Goal: Transaction & Acquisition: Purchase product/service

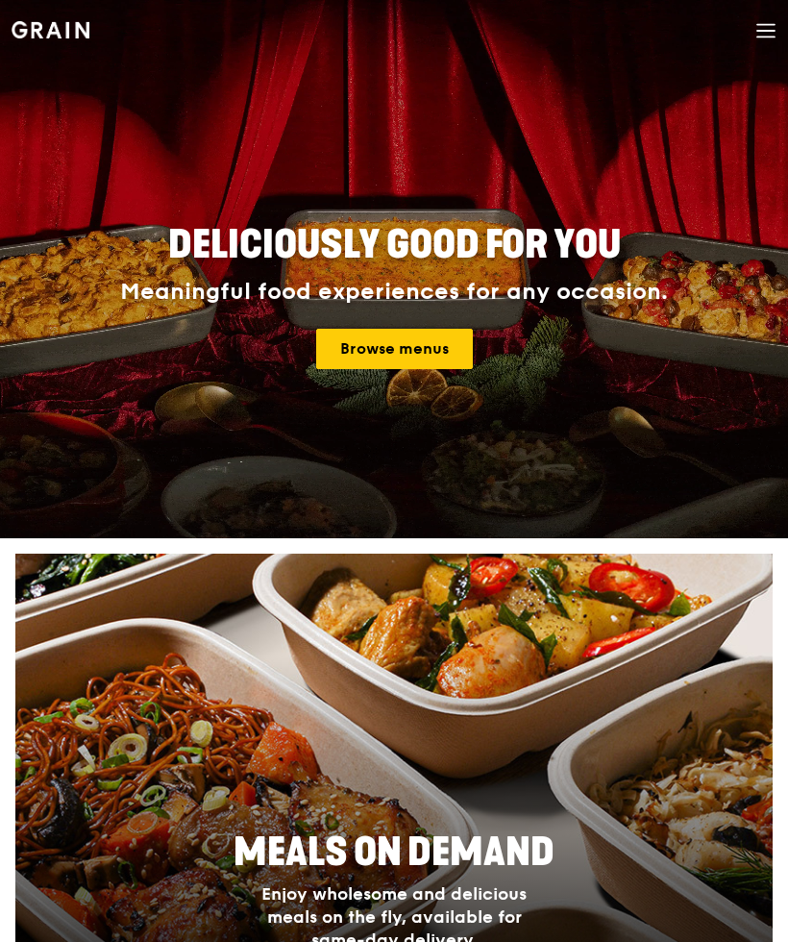
click at [433, 270] on h2 "Deliciously good for you" at bounding box center [394, 245] width 742 height 52
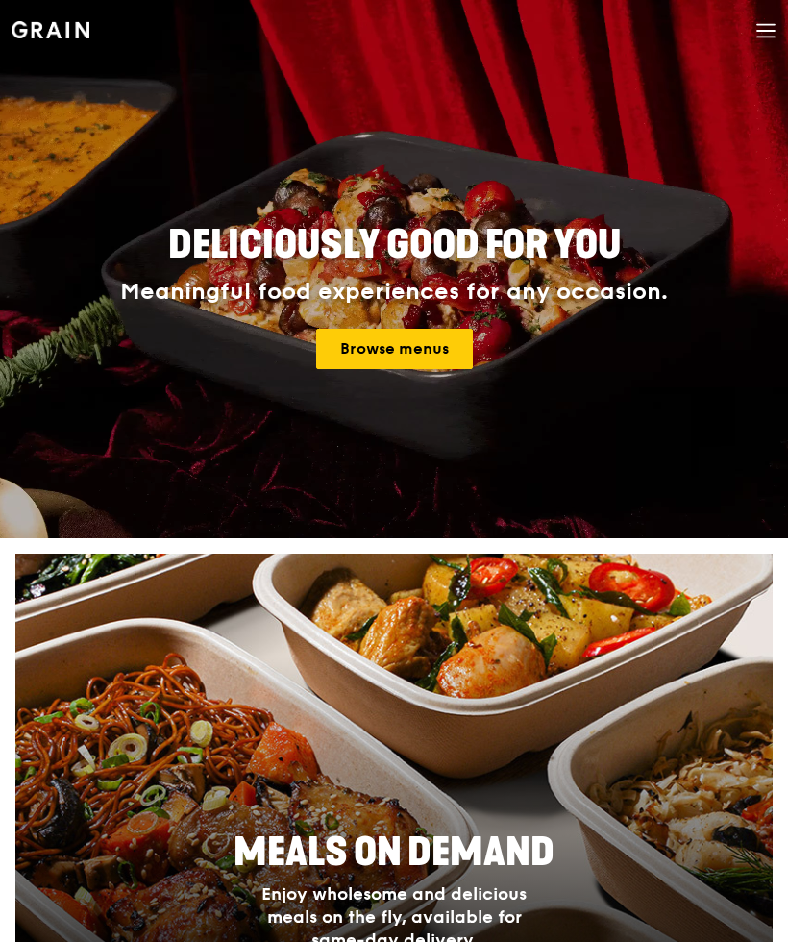
click at [434, 338] on link "Browse menus" at bounding box center [394, 349] width 157 height 40
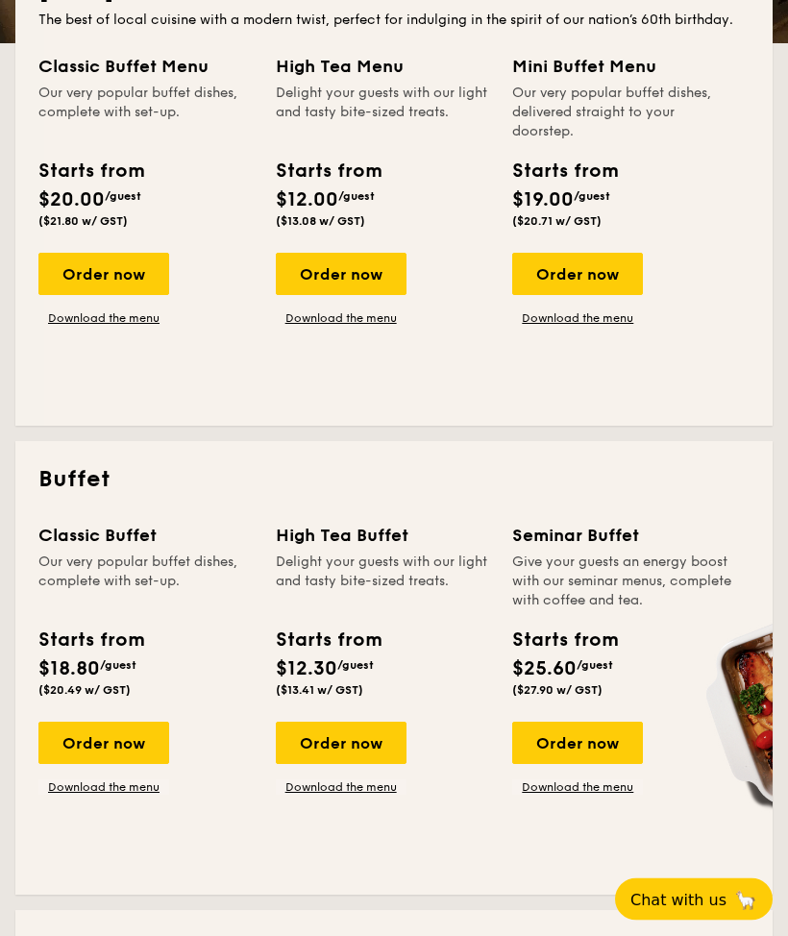
scroll to position [495, 0]
click at [83, 790] on link "Download the menu" at bounding box center [103, 786] width 131 height 15
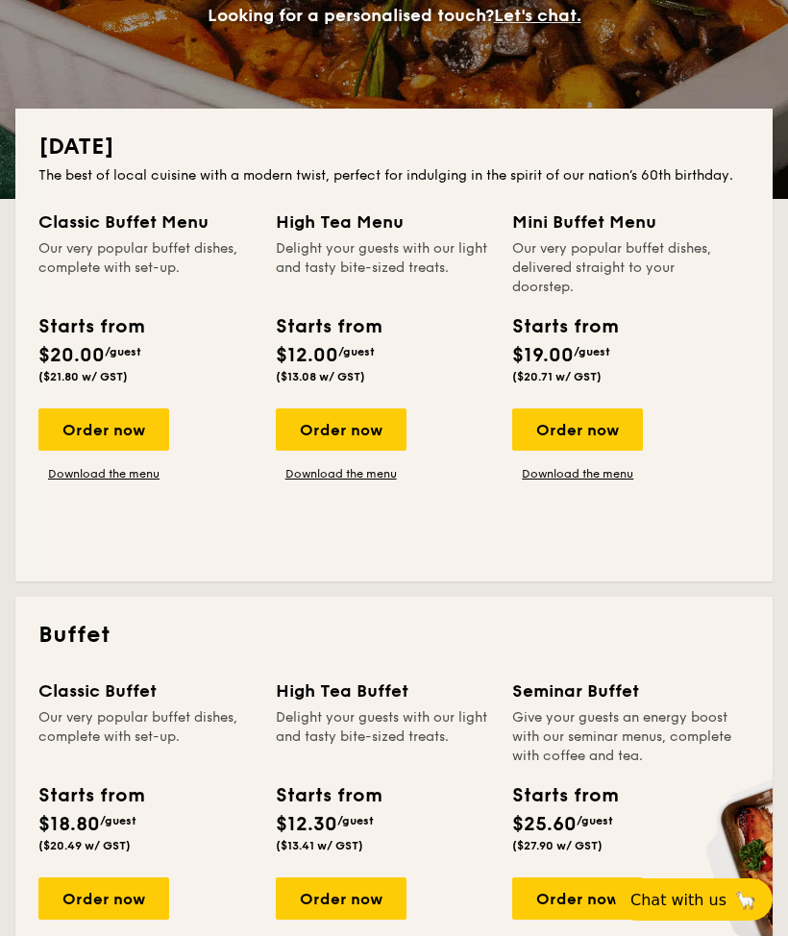
scroll to position [243, 0]
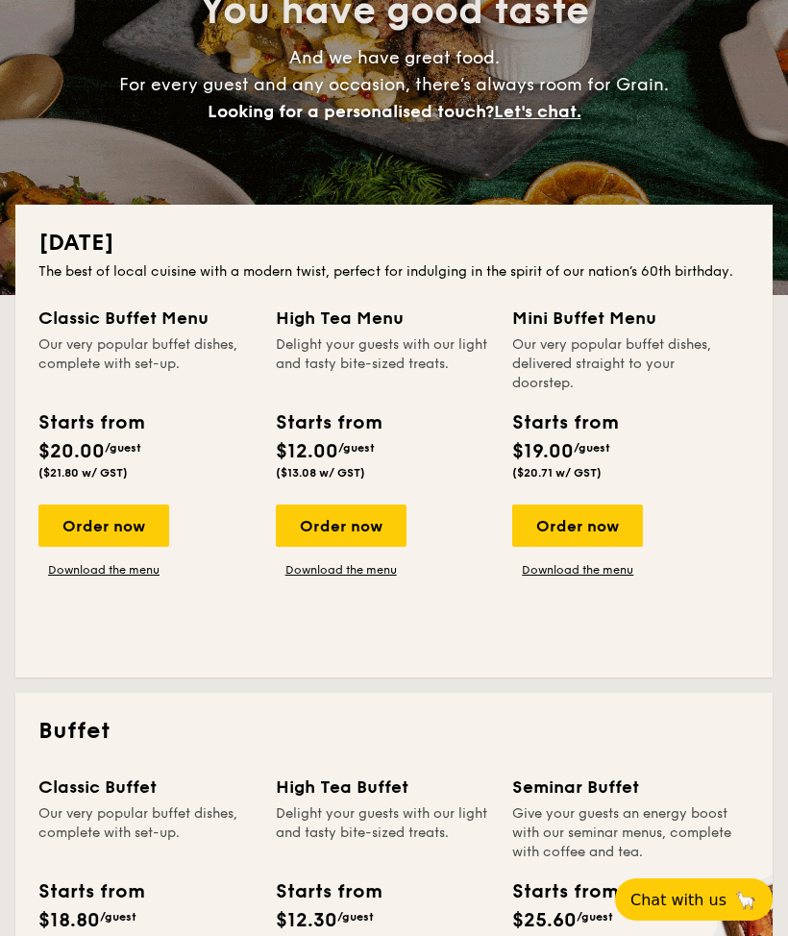
click at [605, 562] on link "Download the menu" at bounding box center [577, 569] width 131 height 15
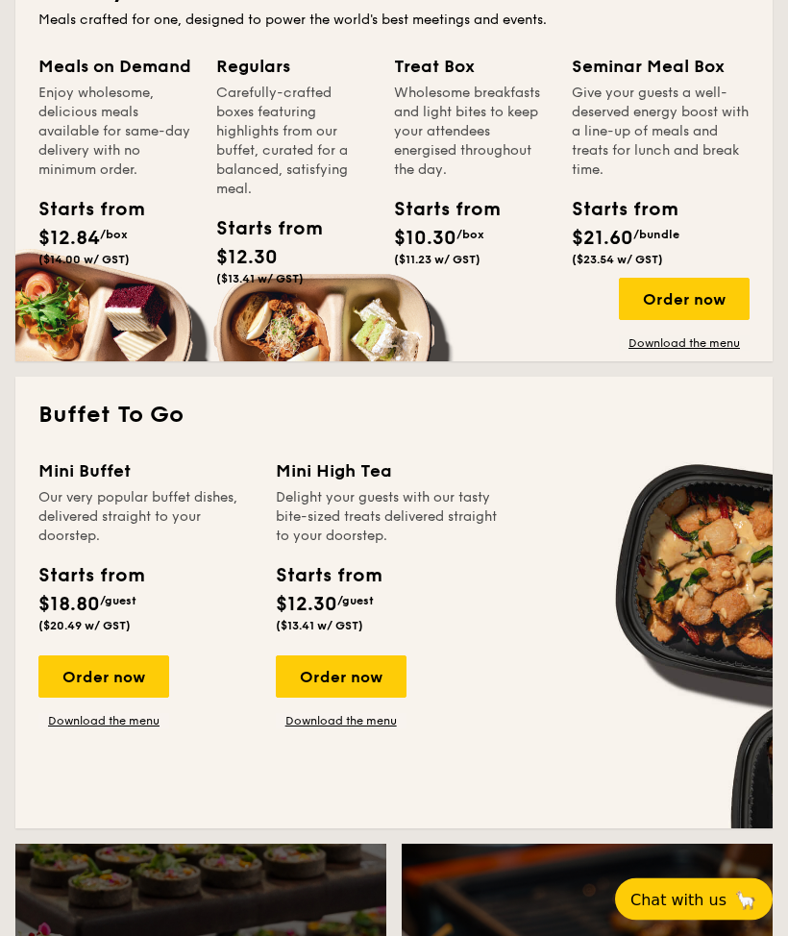
scroll to position [1452, 0]
click at [71, 725] on link "Download the menu" at bounding box center [103, 720] width 131 height 15
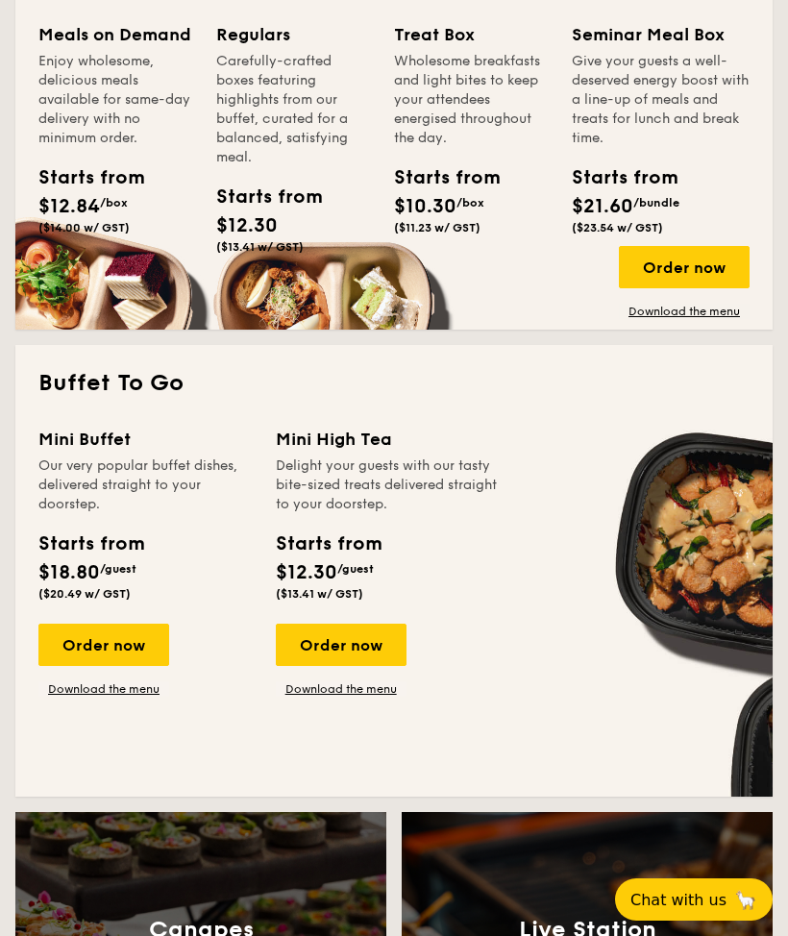
click at [72, 652] on div "Order now" at bounding box center [103, 645] width 131 height 42
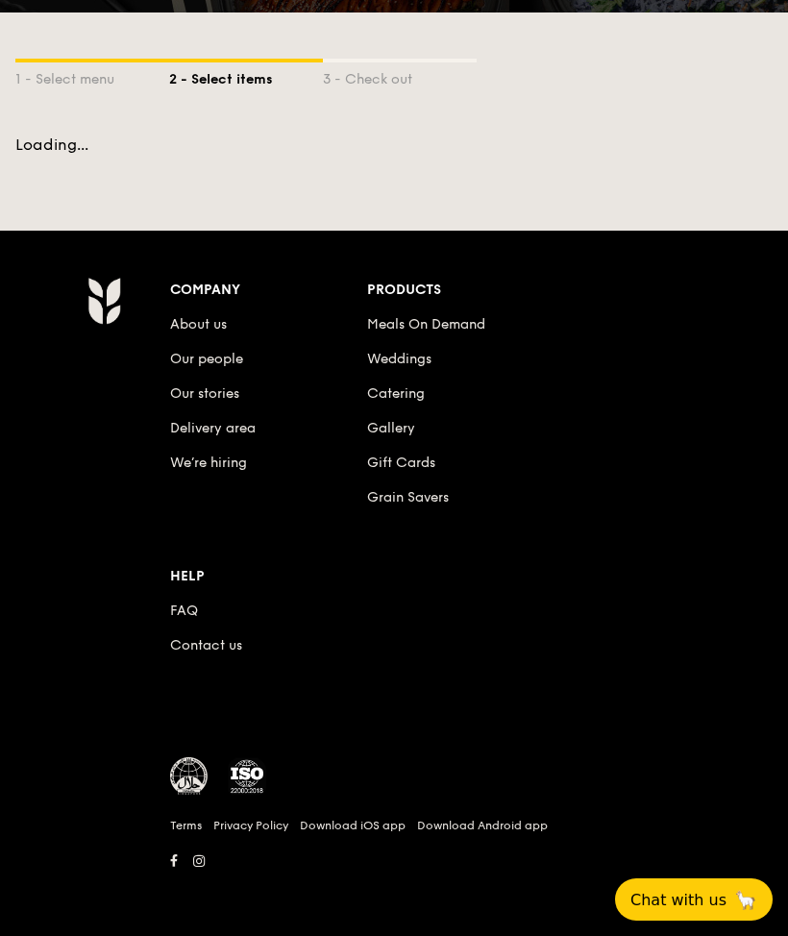
scroll to position [64, 0]
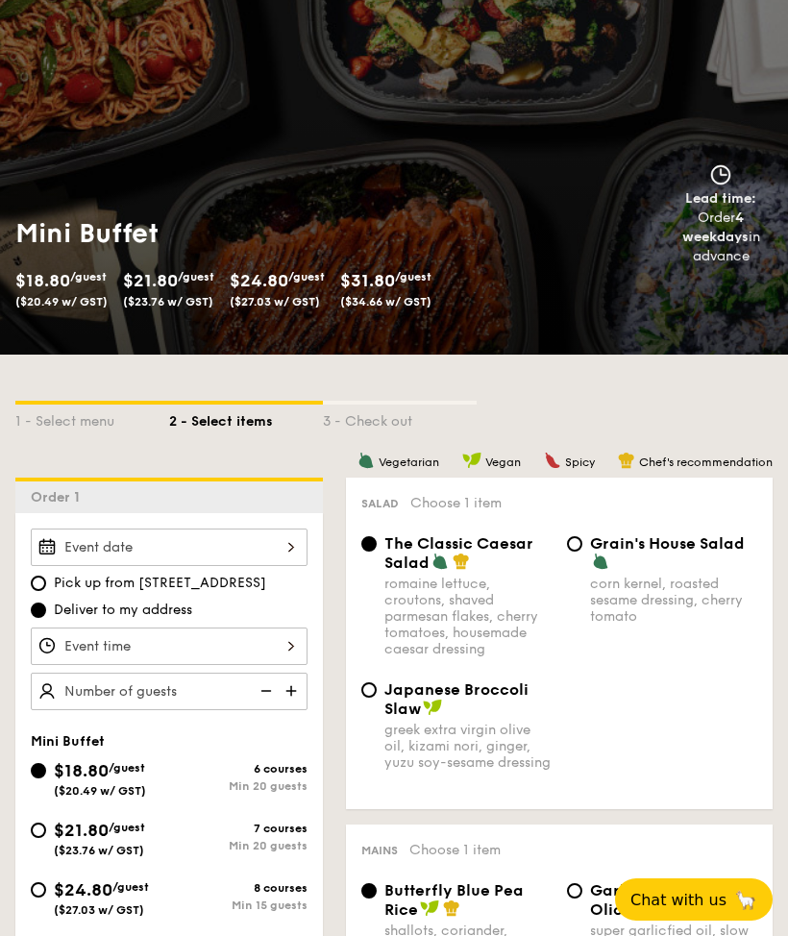
click at [107, 560] on div at bounding box center [169, 546] width 277 height 37
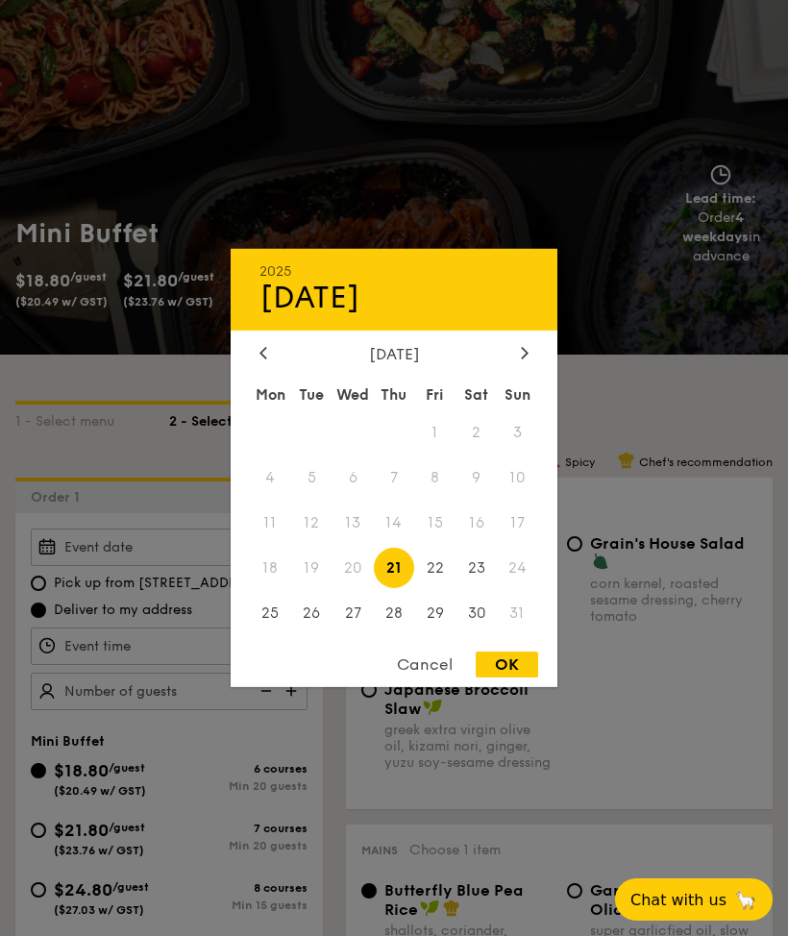
click at [521, 363] on div at bounding box center [524, 354] width 17 height 18
click at [286, 454] on span "1" at bounding box center [270, 432] width 41 height 41
click at [519, 677] on div "OK" at bounding box center [507, 664] width 62 height 26
type input "[DATE]"
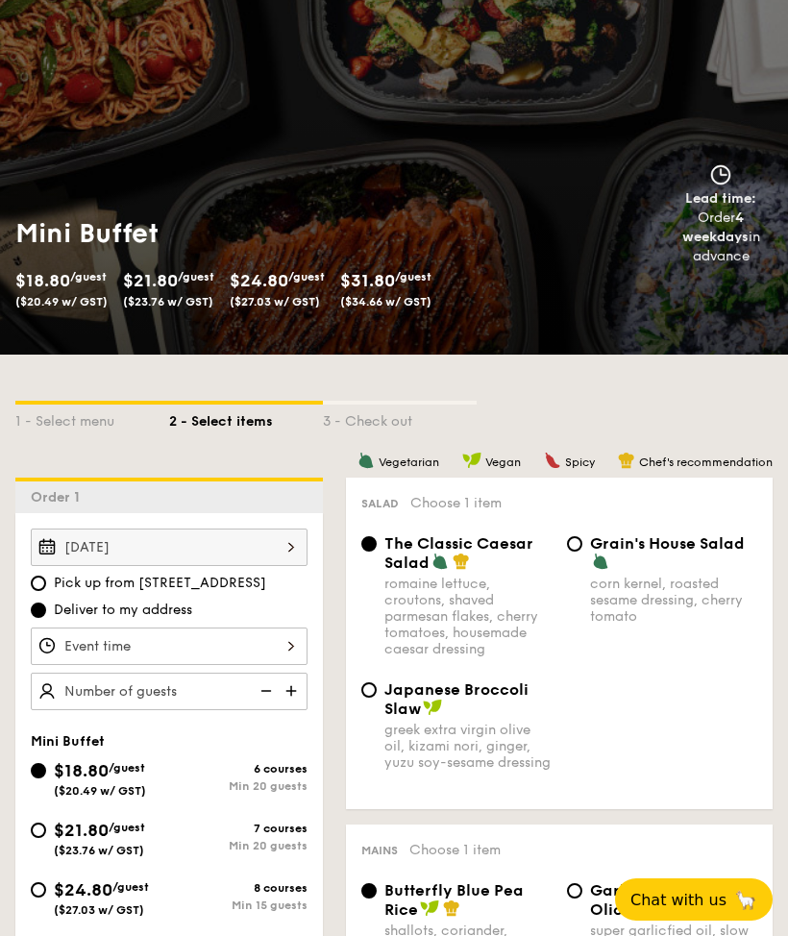
click at [93, 647] on div at bounding box center [169, 645] width 277 height 37
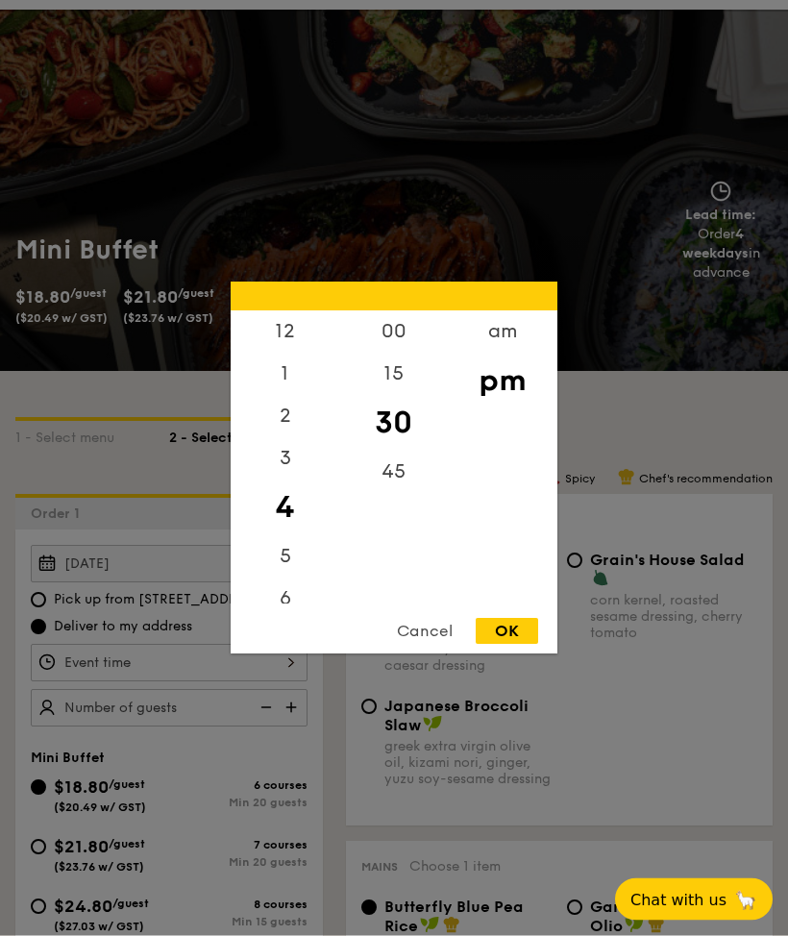
scroll to position [0, 0]
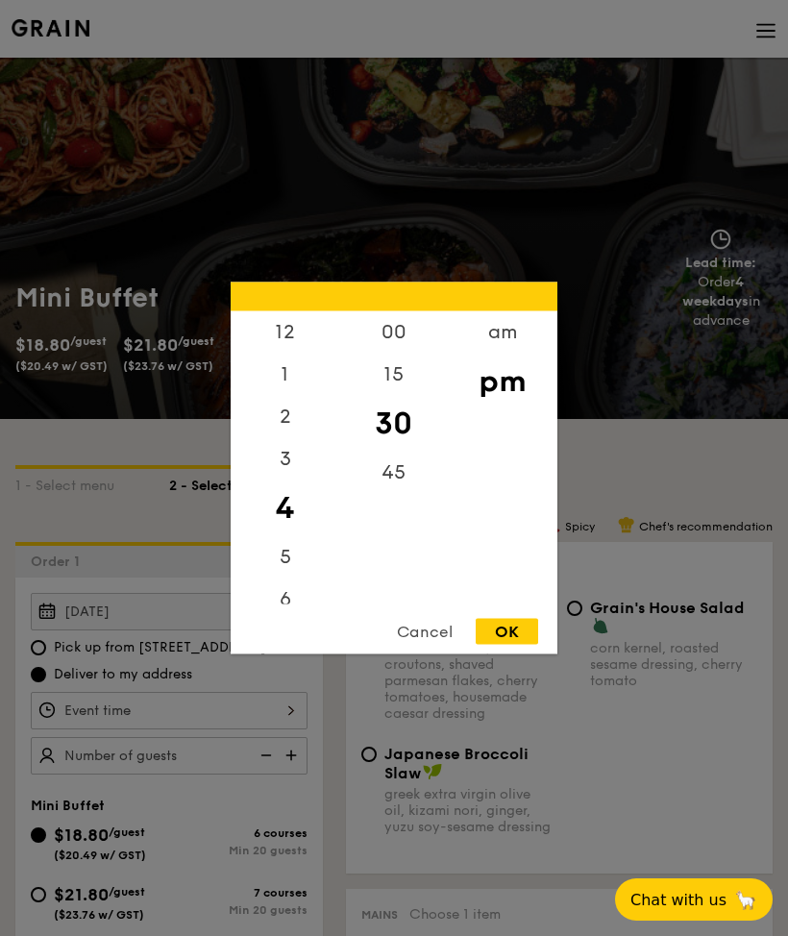
click at [286, 374] on div "1" at bounding box center [285, 375] width 109 height 42
click at [284, 337] on div "12" at bounding box center [285, 332] width 109 height 42
click at [512, 630] on div "OK" at bounding box center [507, 632] width 62 height 26
type input "12:30PM"
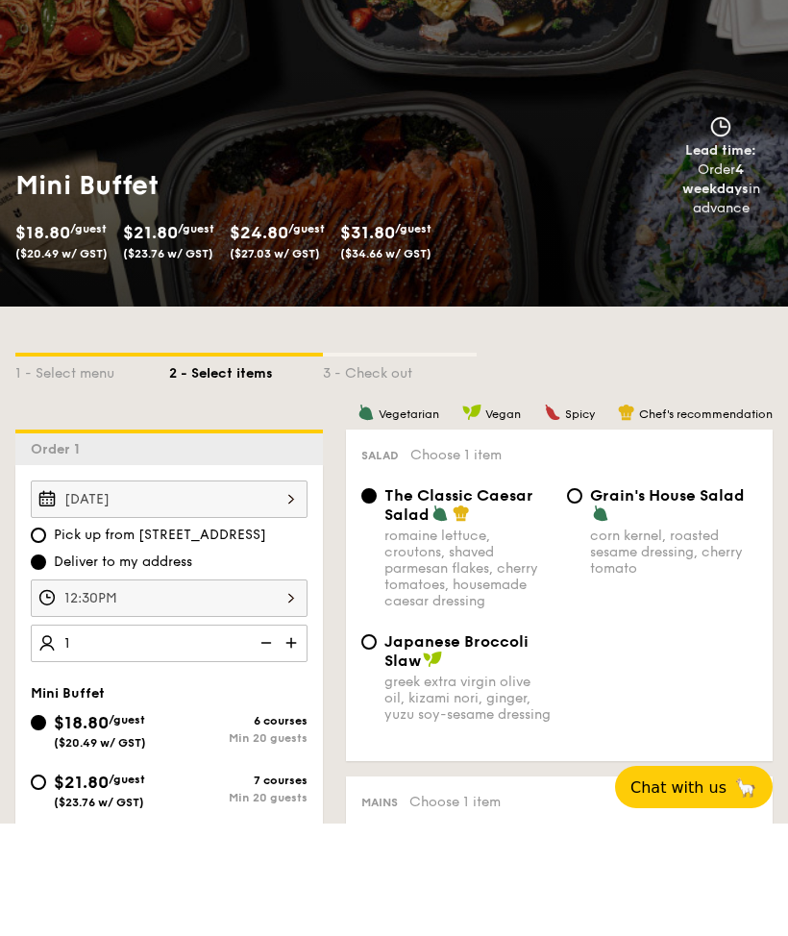
type input "15"
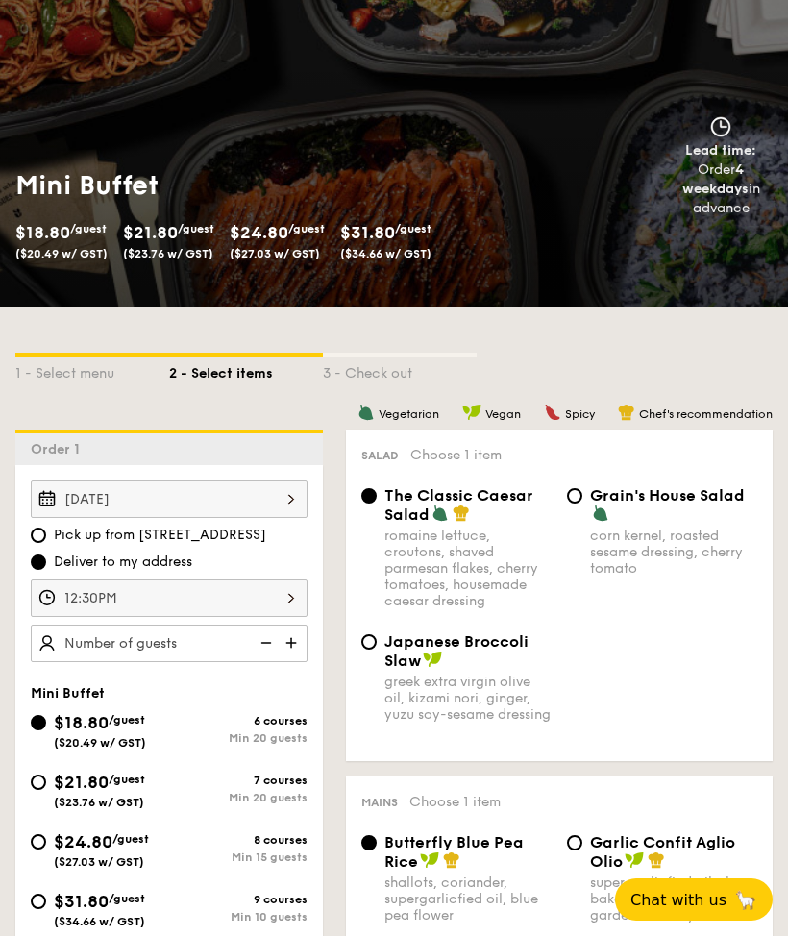
click at [33, 784] on input "$21.80 /guest ($23.76 w/ GST) 7 courses Min 20 guests" at bounding box center [38, 781] width 15 height 15
radio input "true"
radio input "false"
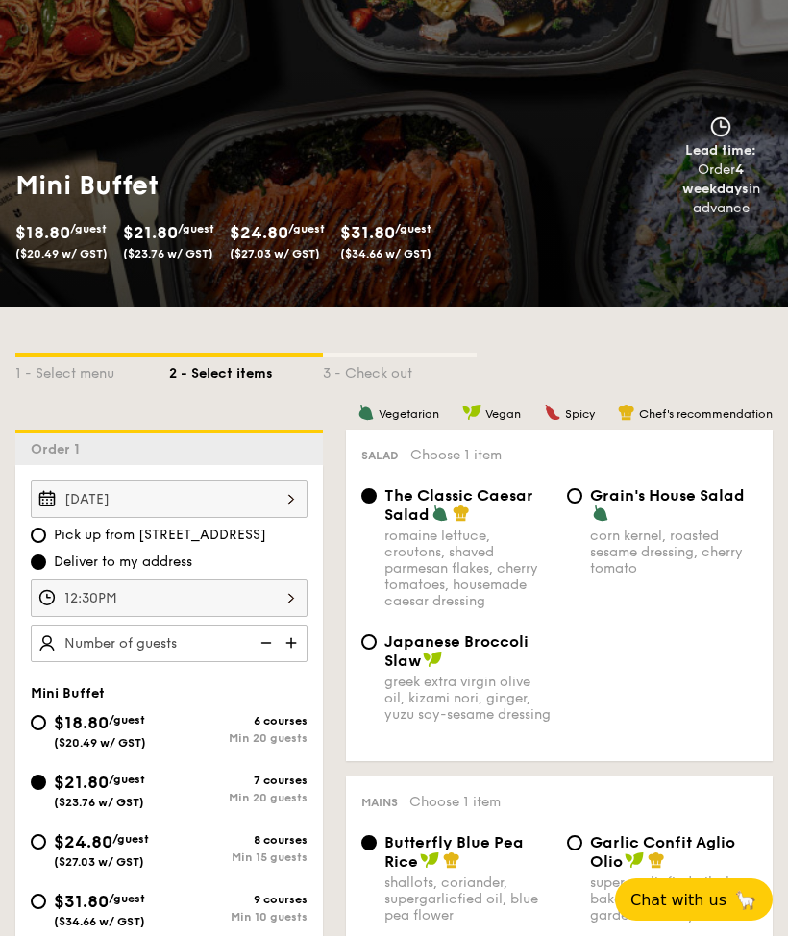
radio input "true"
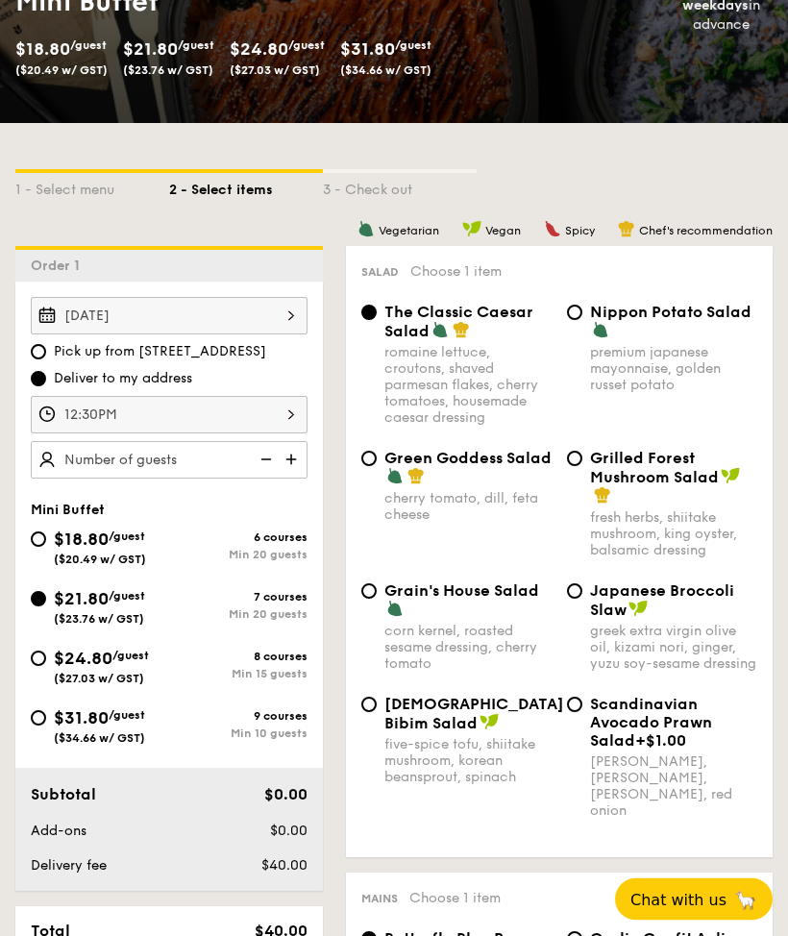
scroll to position [289, 0]
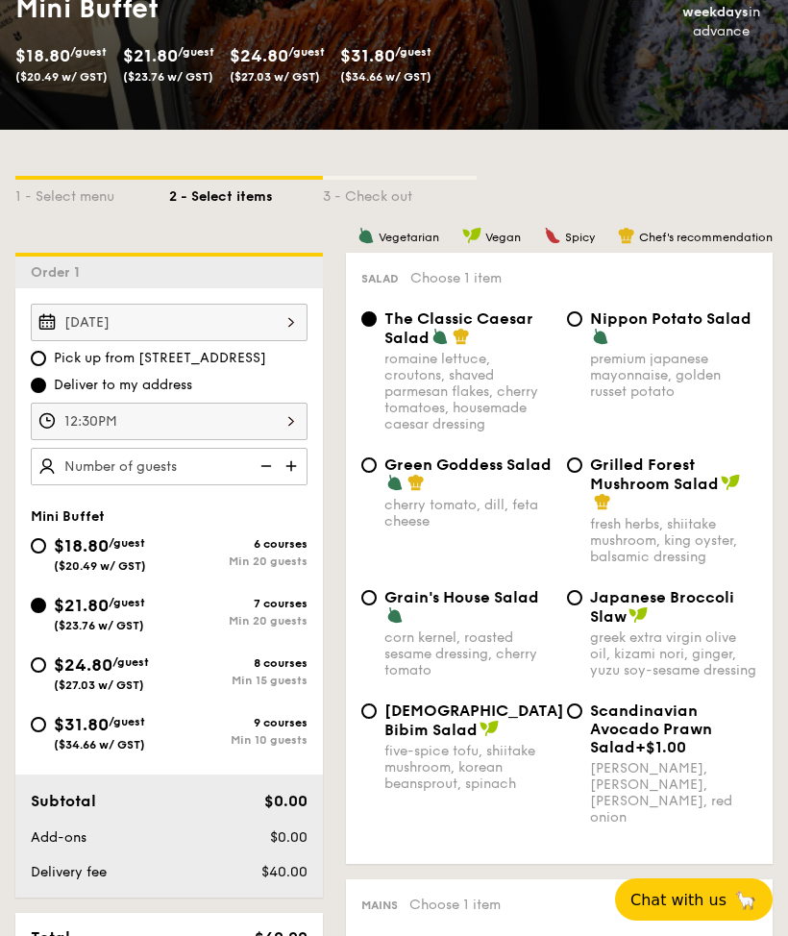
click at [288, 470] on img at bounding box center [293, 466] width 29 height 37
type input "20 guests"
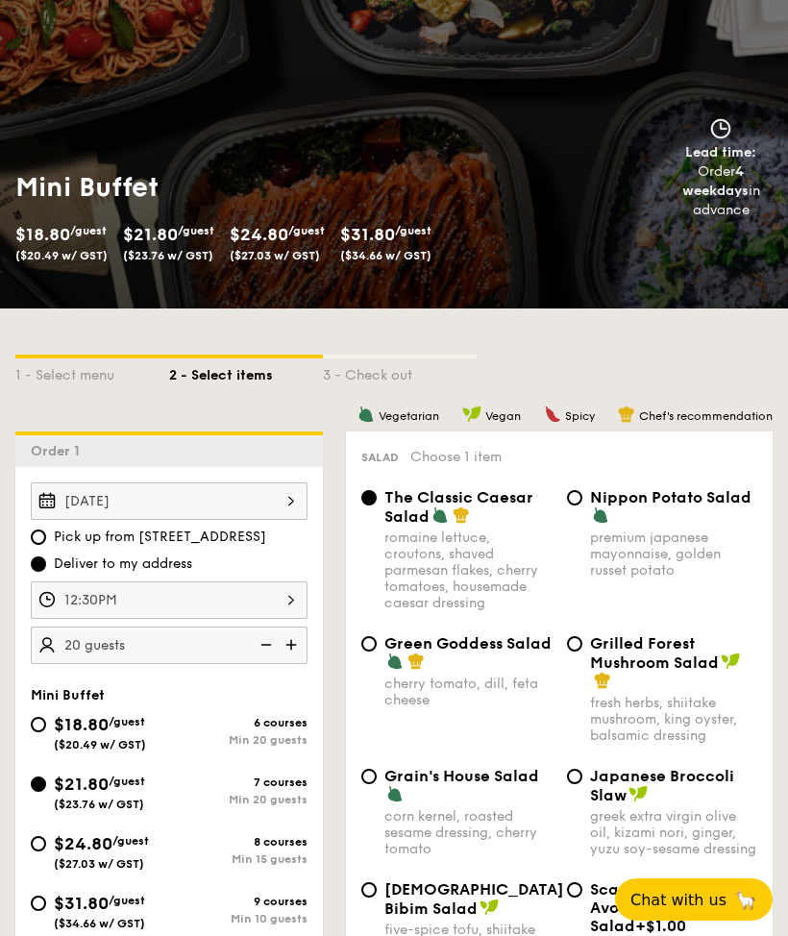
scroll to position [183, 0]
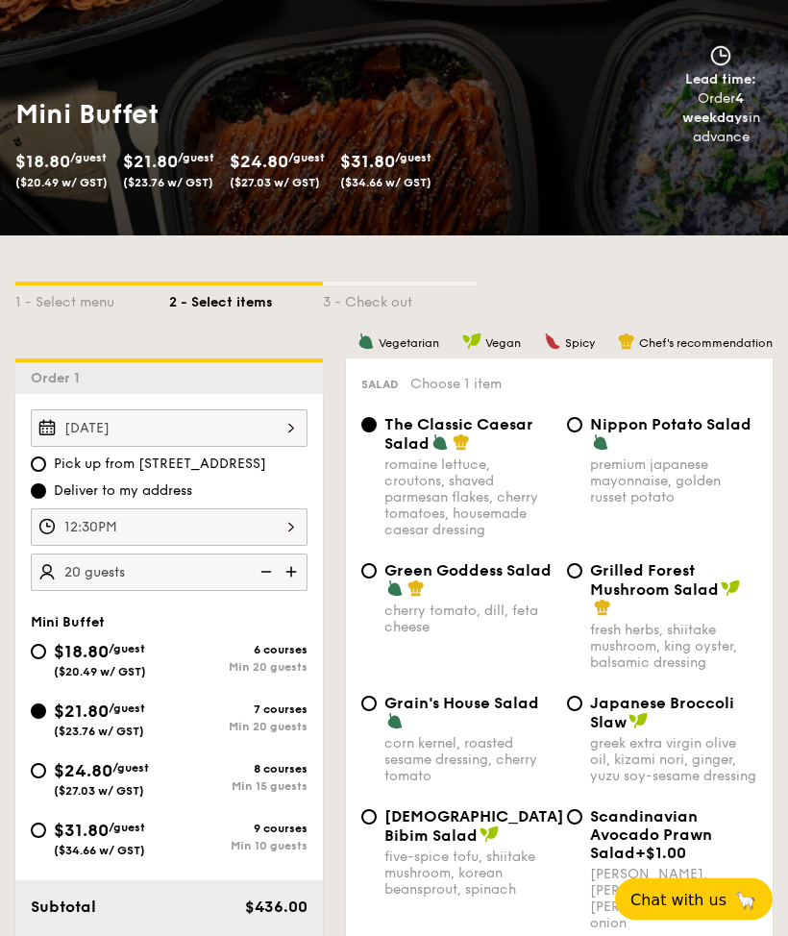
click at [377, 808] on div "Grain's House Salad corn kernel, roasted sesame dressing, cherry tomato Japanes…" at bounding box center [559, 751] width 411 height 113
click at [369, 825] on input "Korean Bibim Salad five-spice tofu, shiitake mushroom, korean beansprout, spina…" at bounding box center [368, 817] width 15 height 15
radio input "true"
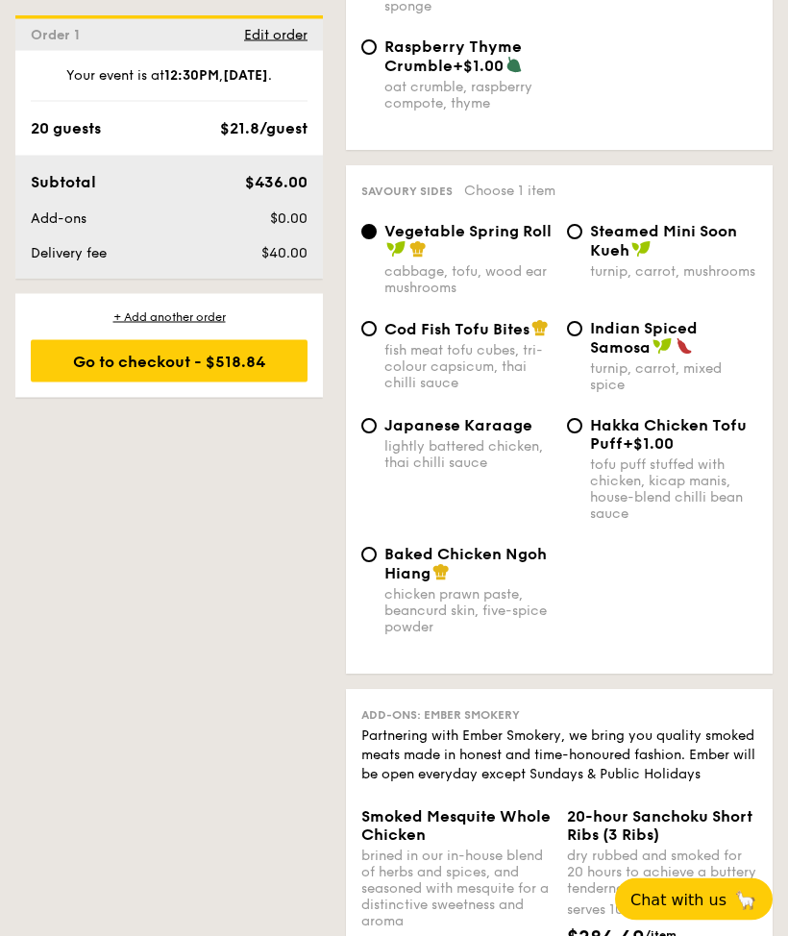
scroll to position [4427, 0]
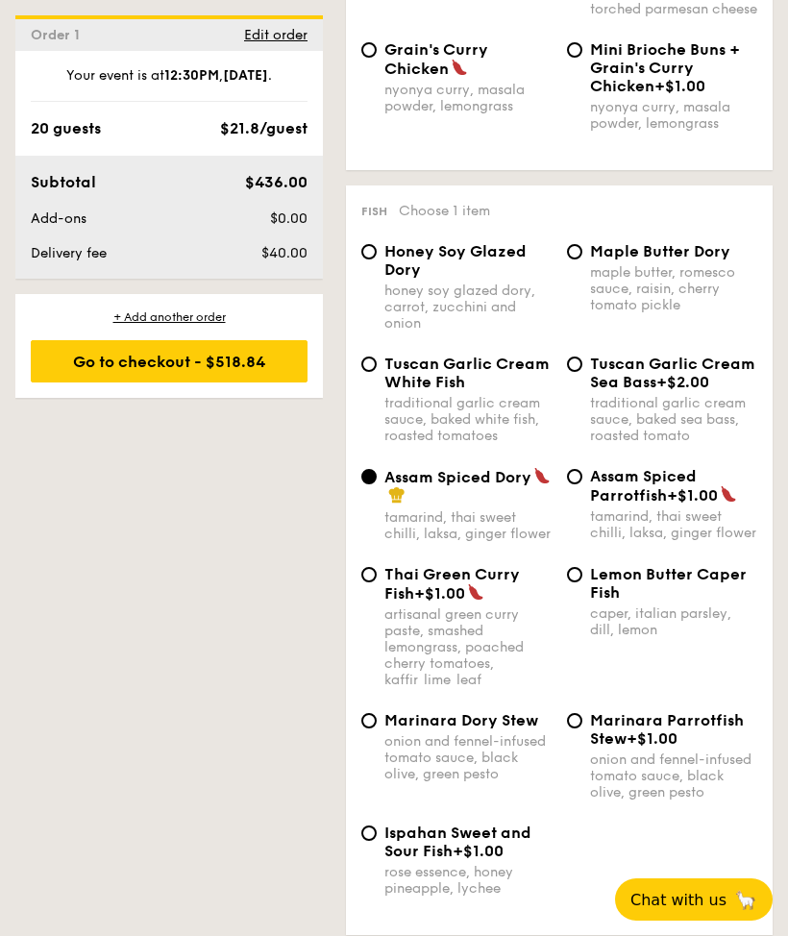
scroll to position [2381, 0]
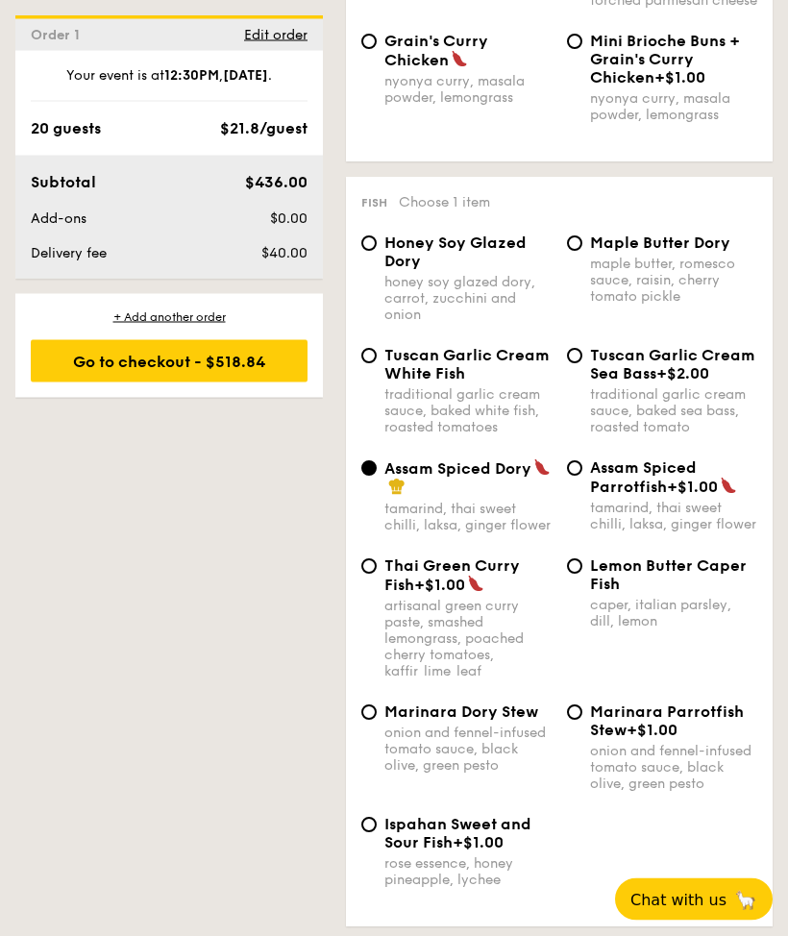
click at [579, 575] on input "Lemon Butter Caper Fish caper, italian parsley, dill, lemon" at bounding box center [574, 566] width 15 height 15
radio input "true"
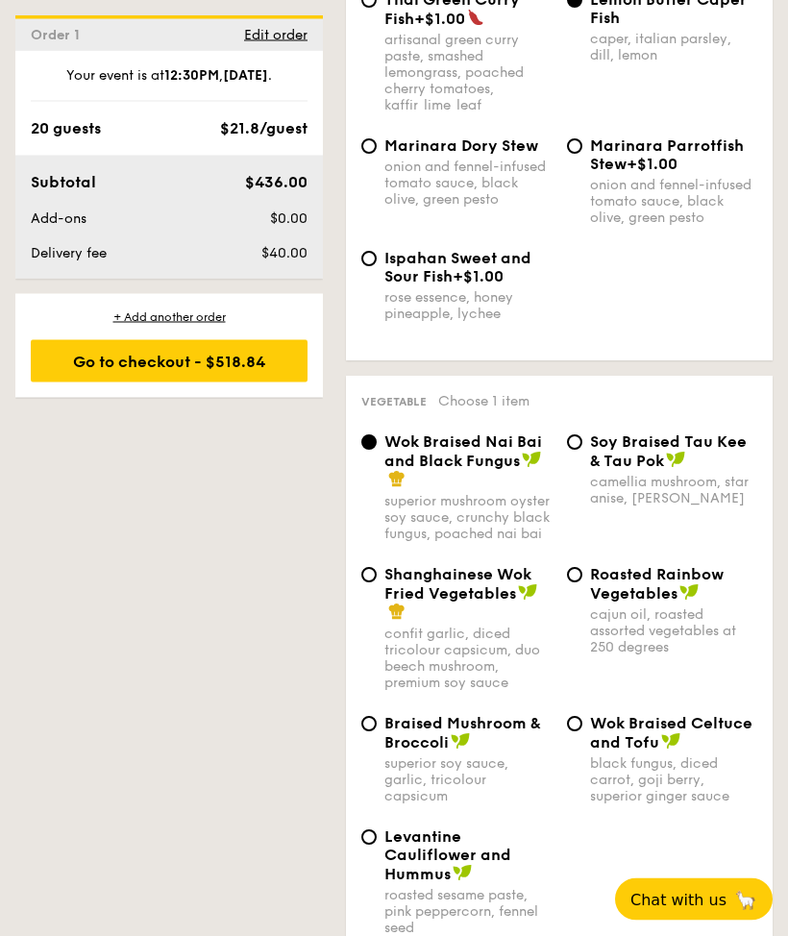
scroll to position [2969, 0]
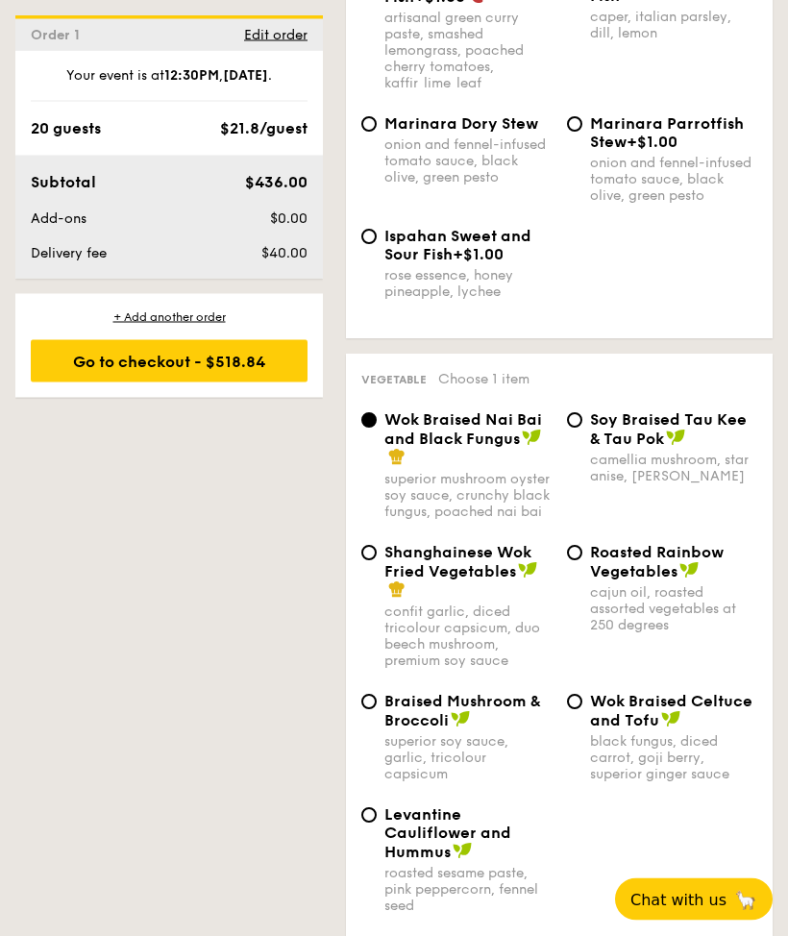
click at [504, 581] on span "Shanghainese Wok Fried Vegetables" at bounding box center [457, 562] width 147 height 37
click at [377, 561] on input "Shanghainese Wok Fried Vegetables confit garlic, diced tricolour capsicum, duo …" at bounding box center [368, 553] width 15 height 15
radio input "true"
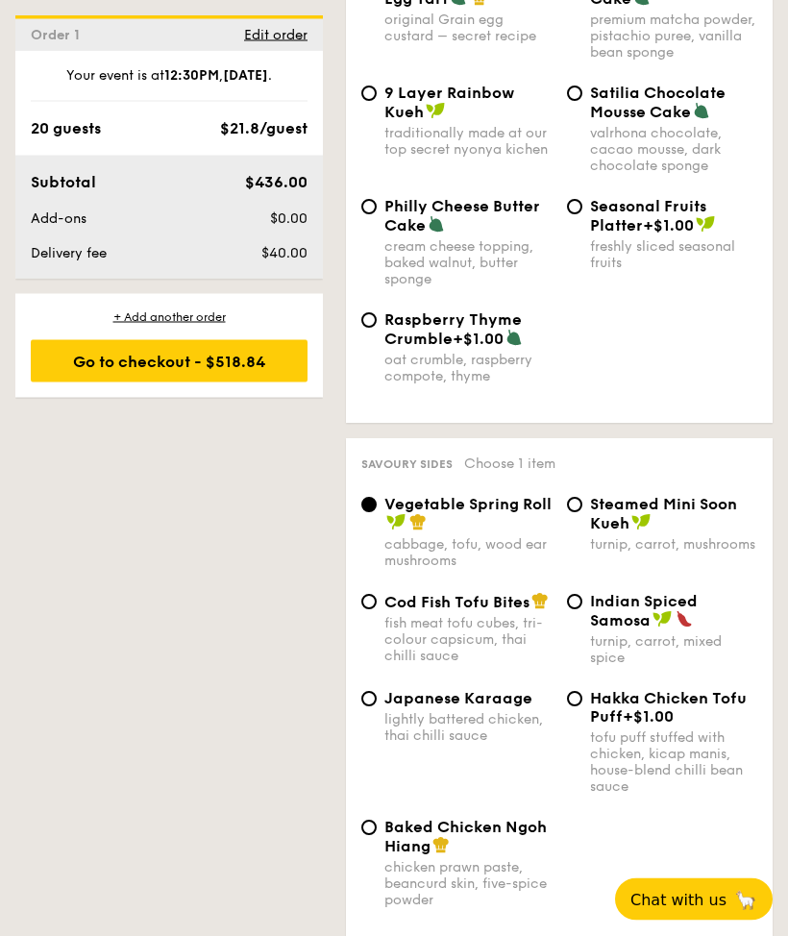
scroll to position [4155, 0]
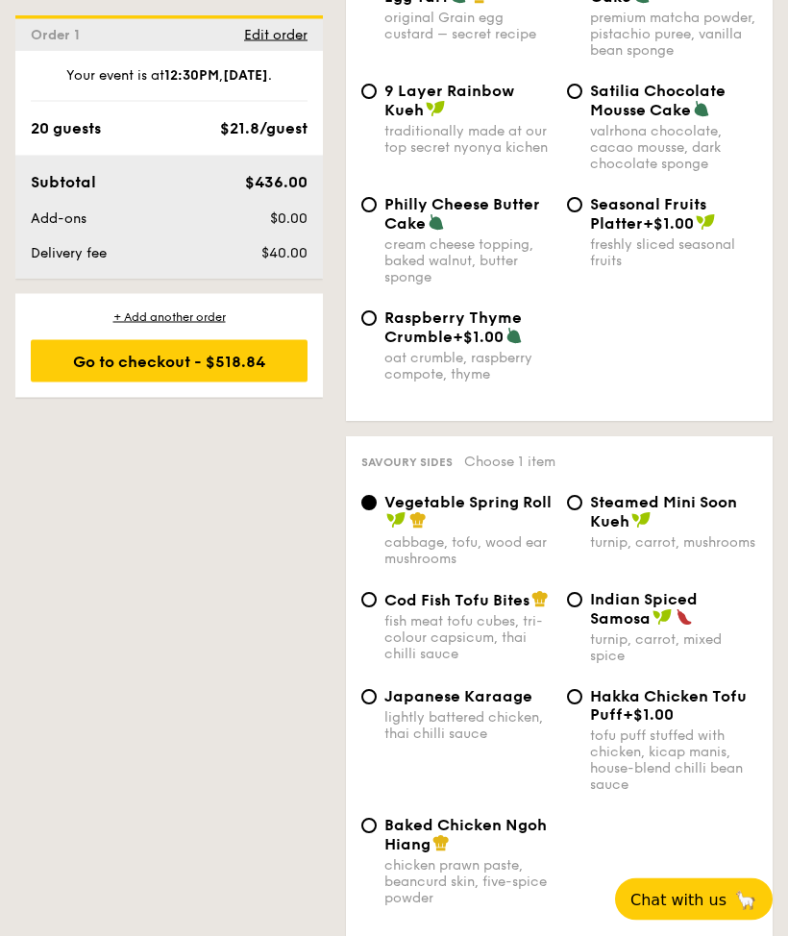
click at [375, 608] on input "Cod Fish Tofu Bites fish meat tofu cubes, tri-colour capsicum, thai chilli sauce" at bounding box center [368, 600] width 15 height 15
radio input "true"
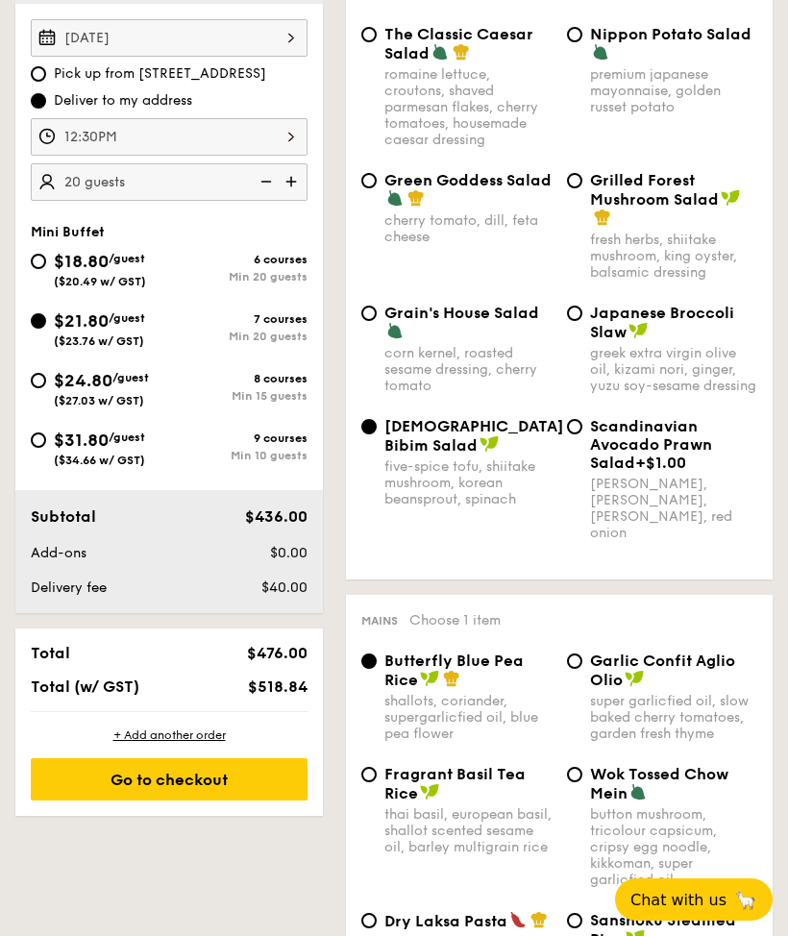
scroll to position [573, 0]
